Goal: Information Seeking & Learning: Learn about a topic

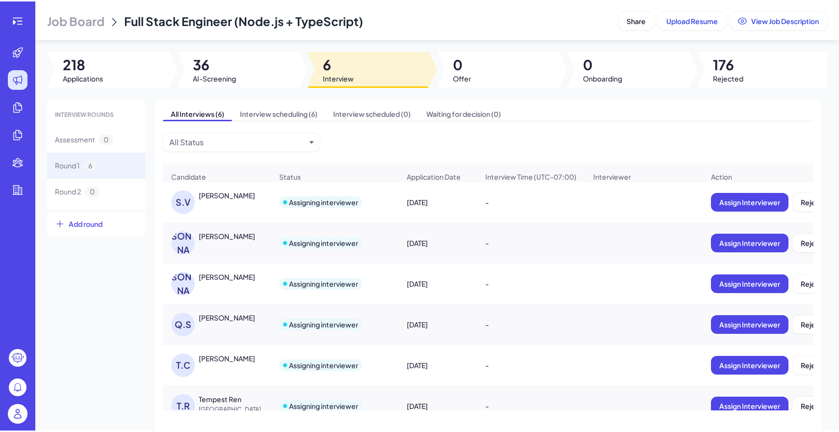
scroll to position [16, 0]
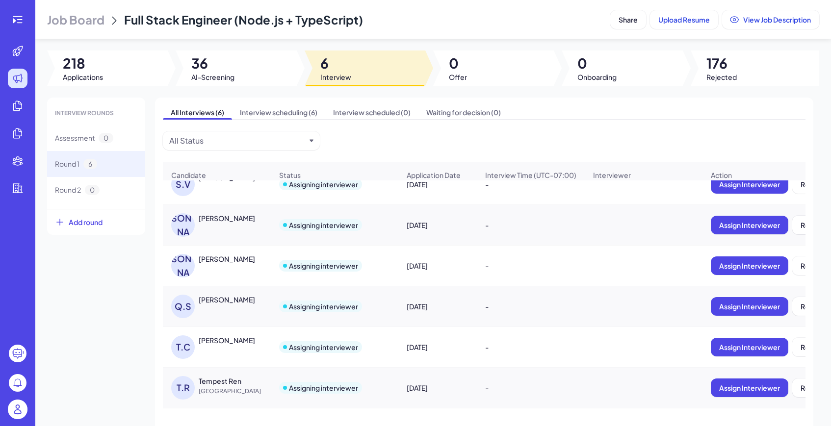
click at [66, 16] on span "Job Board" at bounding box center [75, 20] width 57 height 16
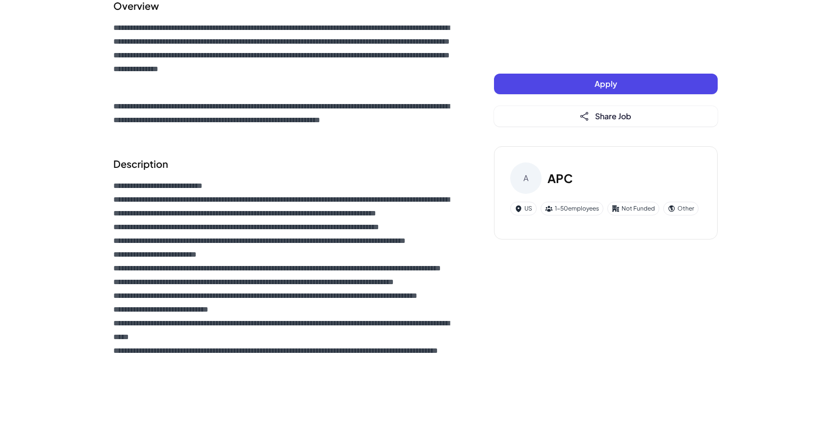
scroll to position [101, 0]
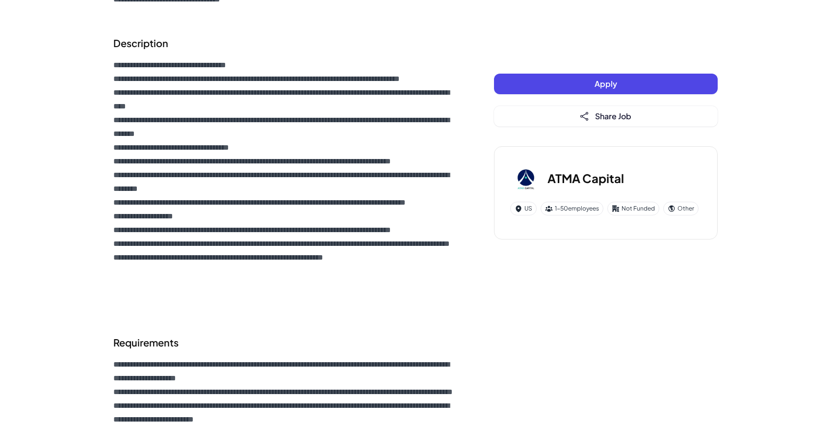
scroll to position [365, 0]
